Goal: Check status

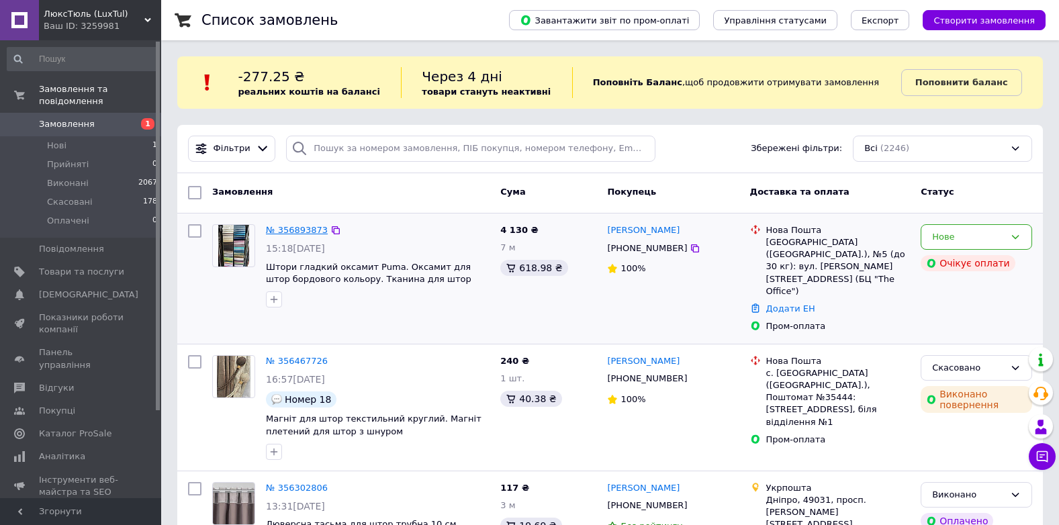
click at [287, 231] on link "№ 356893873" at bounding box center [297, 230] width 62 height 10
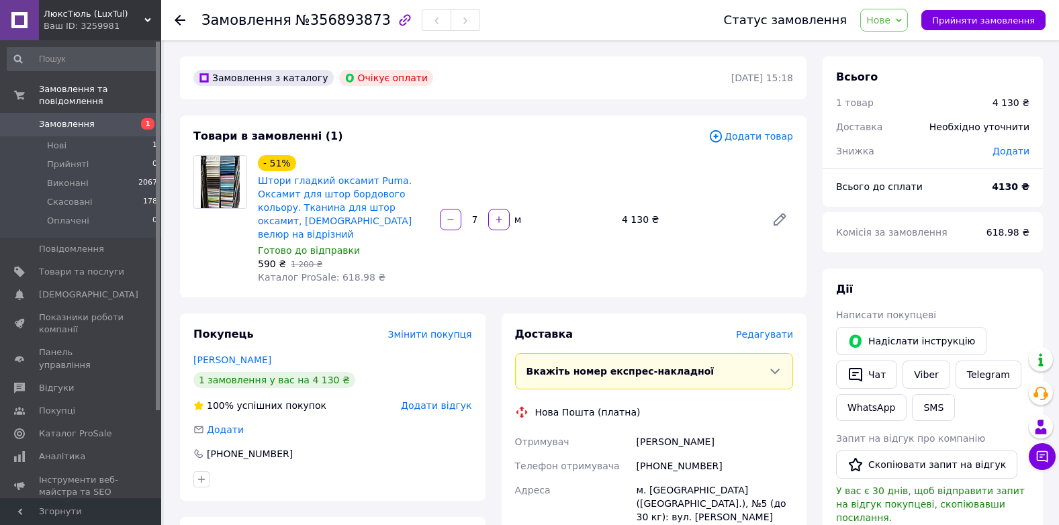
click at [171, 263] on div "Замовлення №356893873 Статус замовлення Нове Прийнято Виконано Скасовано Оплаче…" at bounding box center [611, 515] width 895 height 950
click at [365, 79] on div "Очікує оплати" at bounding box center [386, 78] width 95 height 16
click at [79, 289] on span "[DEMOGRAPHIC_DATA]" at bounding box center [88, 295] width 99 height 12
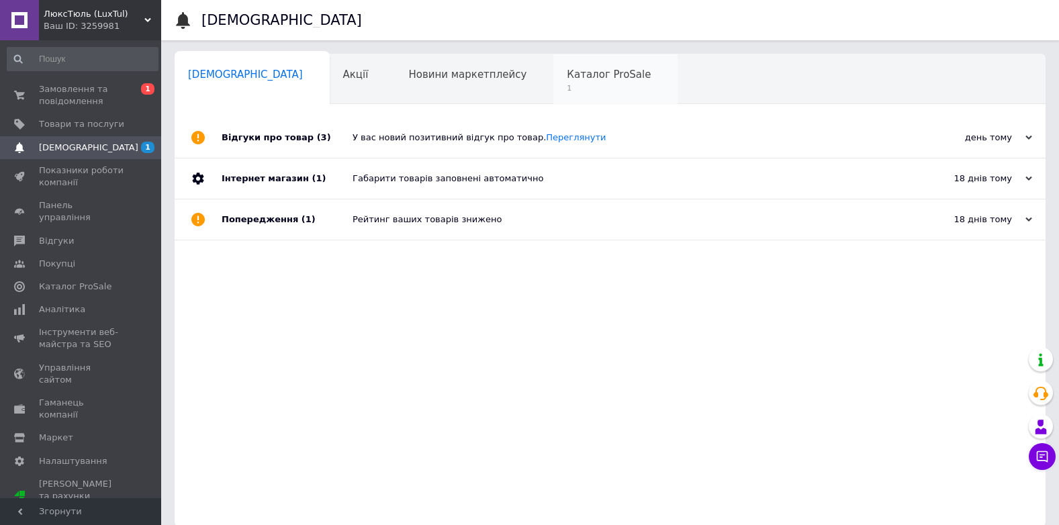
click at [567, 73] on span "Каталог ProSale" at bounding box center [609, 75] width 84 height 12
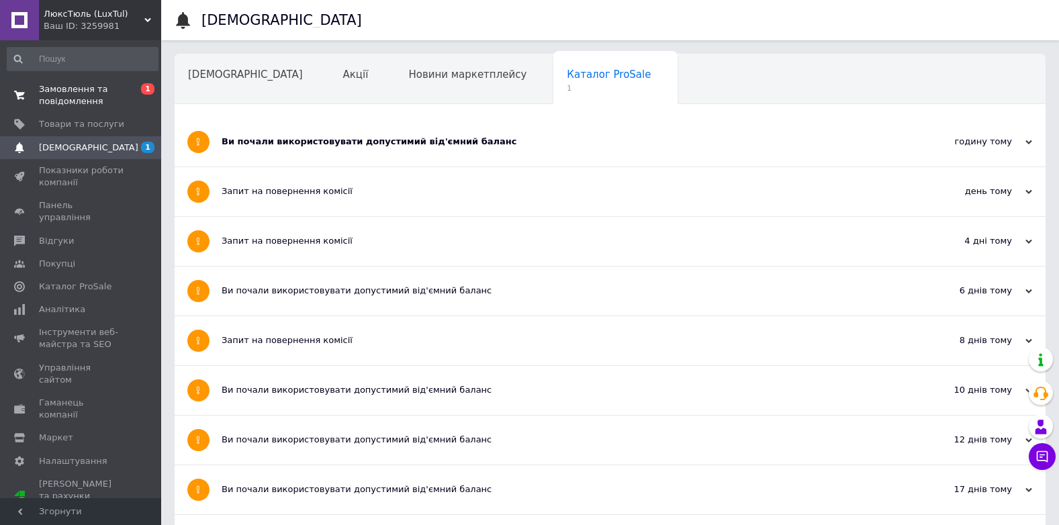
click at [77, 93] on span "Замовлення та повідомлення" at bounding box center [81, 95] width 85 height 24
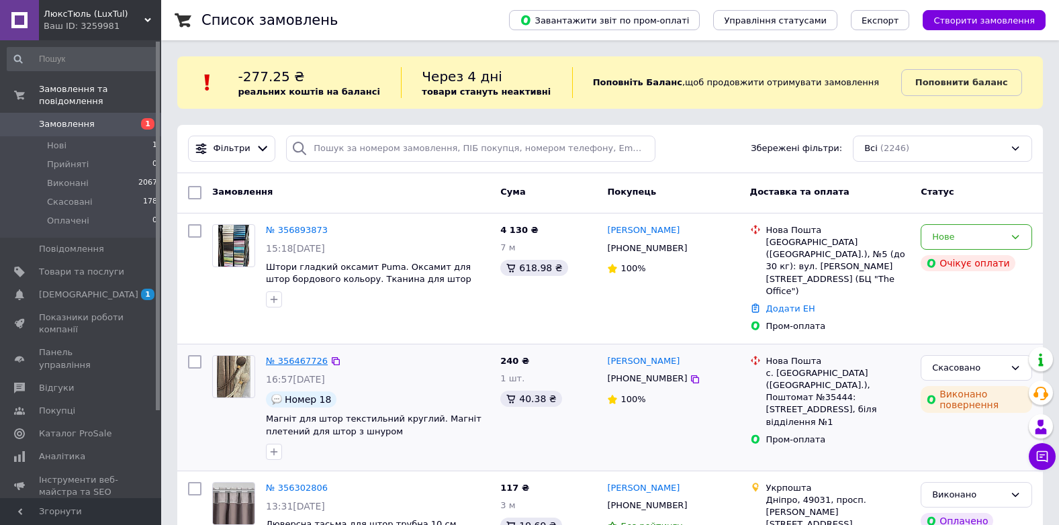
click at [302, 356] on link "№ 356467726" at bounding box center [297, 361] width 62 height 10
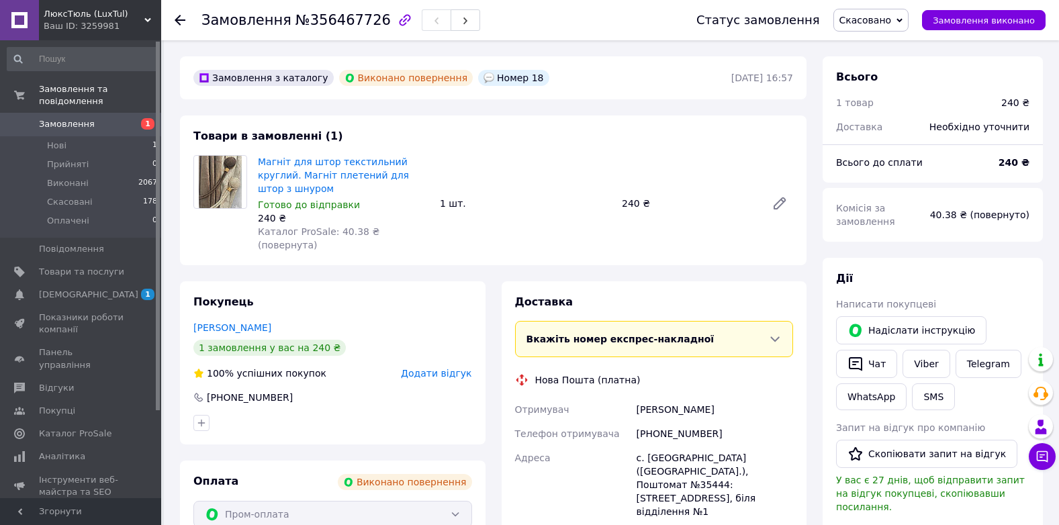
click at [177, 24] on icon at bounding box center [180, 20] width 11 height 11
